Goal: Information Seeking & Learning: Learn about a topic

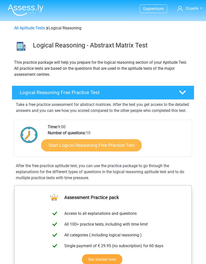
click at [130, 150] on link "Start Logical Reasoning Free Practice Test" at bounding box center [91, 145] width 100 height 12
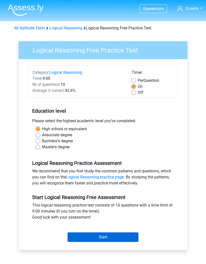
click at [114, 238] on input "Start" at bounding box center [103, 237] width 71 height 10
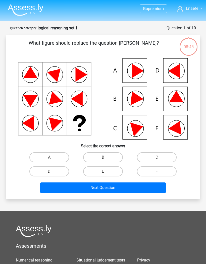
click at [64, 63] on icon at bounding box center [103, 98] width 170 height 81
click at [64, 154] on label "A" at bounding box center [49, 157] width 40 height 10
click at [52, 157] on input "A" at bounding box center [50, 158] width 3 height 3
radio input "true"
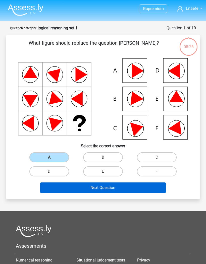
click at [103, 191] on button "Next Question" at bounding box center [103, 188] width 126 height 11
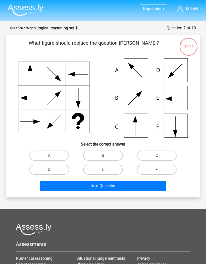
click at [159, 171] on input "F" at bounding box center [158, 171] width 3 height 3
radio input "true"
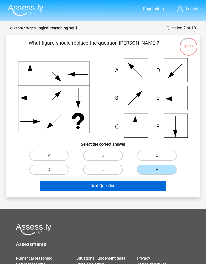
click at [135, 188] on button "Next Question" at bounding box center [103, 186] width 126 height 11
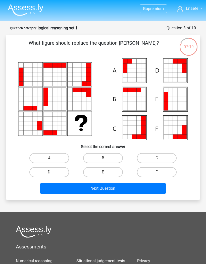
click at [91, 75] on icon at bounding box center [103, 99] width 170 height 82
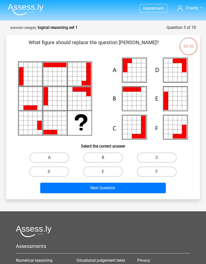
scroll to position [2, 0]
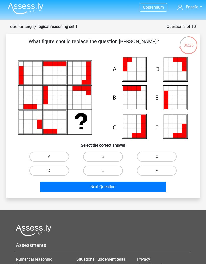
click at [103, 170] on label "E" at bounding box center [103, 171] width 40 height 10
click at [103, 171] on input "E" at bounding box center [104, 172] width 3 height 3
radio input "true"
click at [125, 184] on button "Next Question" at bounding box center [103, 187] width 126 height 11
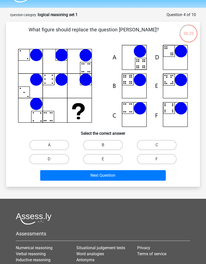
scroll to position [14, 0]
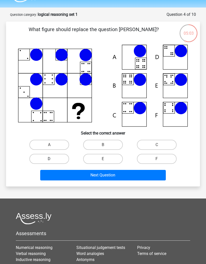
click at [64, 158] on label "D" at bounding box center [49, 159] width 40 height 10
click at [52, 159] on input "D" at bounding box center [50, 160] width 3 height 3
radio input "true"
click at [85, 173] on button "Next Question" at bounding box center [103, 175] width 126 height 11
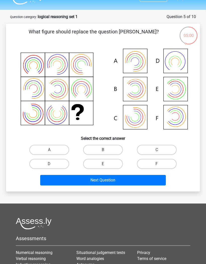
scroll to position [1, 0]
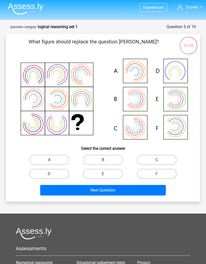
click at [56, 161] on label "A" at bounding box center [49, 160] width 40 height 10
click at [52, 161] on input "A" at bounding box center [50, 161] width 3 height 3
radio input "true"
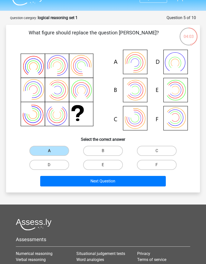
click at [140, 176] on button "Next Question" at bounding box center [103, 181] width 126 height 11
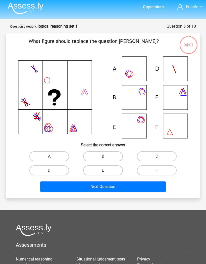
scroll to position [2, 0]
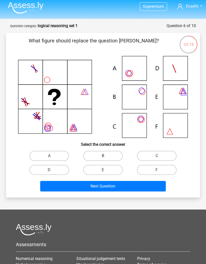
click at [102, 154] on label "B" at bounding box center [103, 156] width 40 height 10
click at [103, 156] on input "B" at bounding box center [104, 157] width 3 height 3
radio input "true"
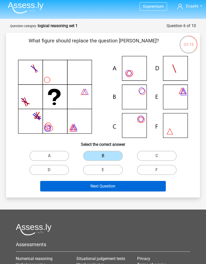
click at [104, 182] on button "Next Question" at bounding box center [103, 186] width 126 height 11
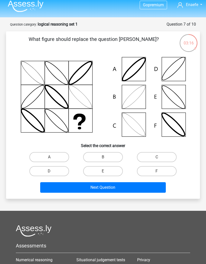
scroll to position [4, 0]
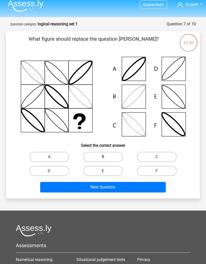
click at [110, 154] on label "B" at bounding box center [103, 157] width 40 height 10
click at [106, 157] on input "B" at bounding box center [104, 158] width 3 height 3
radio input "true"
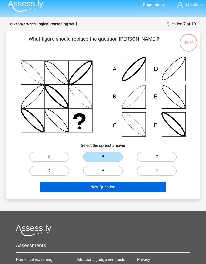
click at [117, 189] on button "Next Question" at bounding box center [103, 187] width 126 height 11
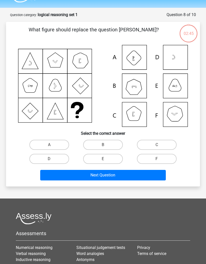
scroll to position [7, 0]
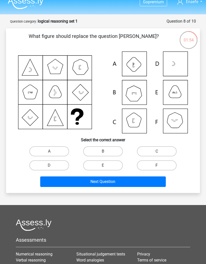
click at [155, 166] on label "F" at bounding box center [157, 165] width 40 height 10
click at [157, 166] on input "F" at bounding box center [158, 166] width 3 height 3
radio input "true"
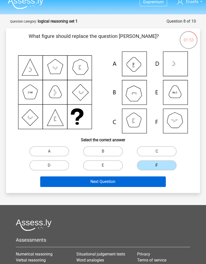
click at [130, 186] on button "Next Question" at bounding box center [103, 182] width 126 height 11
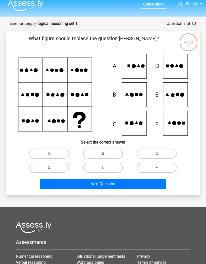
scroll to position [5, 0]
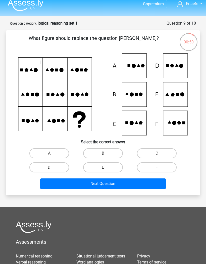
click at [153, 165] on label "F" at bounding box center [157, 167] width 40 height 10
click at [157, 167] on input "F" at bounding box center [158, 168] width 3 height 3
radio input "true"
click at [138, 192] on div "What figure should replace the question [PERSON_NAME]?" at bounding box center [103, 112] width 194 height 165
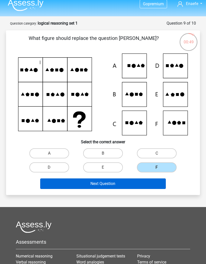
click at [143, 184] on button "Next Question" at bounding box center [103, 184] width 126 height 11
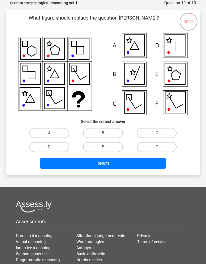
scroll to position [0, 0]
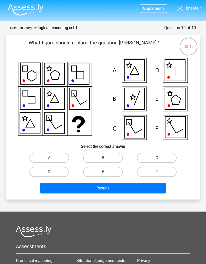
click at [156, 159] on label "C" at bounding box center [157, 158] width 40 height 10
click at [157, 159] on input "C" at bounding box center [158, 159] width 3 height 3
radio input "true"
click at [138, 192] on button "Results" at bounding box center [103, 188] width 126 height 11
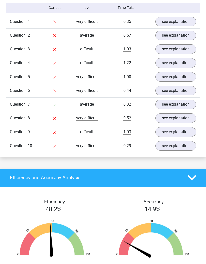
scroll to position [425, 0]
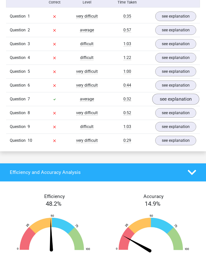
click at [179, 99] on link "see explanation" at bounding box center [175, 99] width 47 height 11
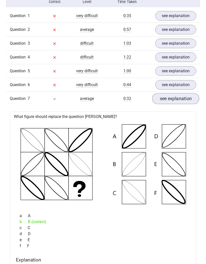
scroll to position [422, 0]
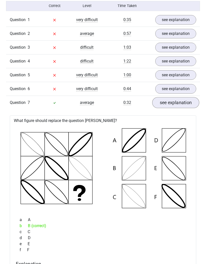
click at [182, 103] on link "see explanation" at bounding box center [175, 102] width 47 height 11
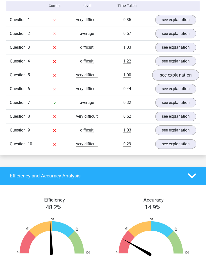
click at [185, 72] on link "see explanation" at bounding box center [175, 75] width 47 height 11
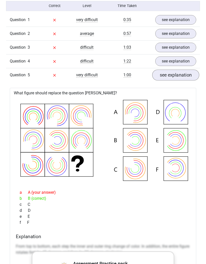
click at [182, 71] on link "see explanation" at bounding box center [175, 75] width 47 height 11
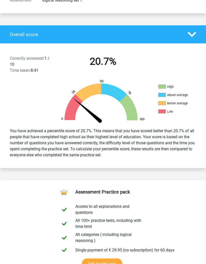
scroll to position [79, 0]
